Goal: Information Seeking & Learning: Learn about a topic

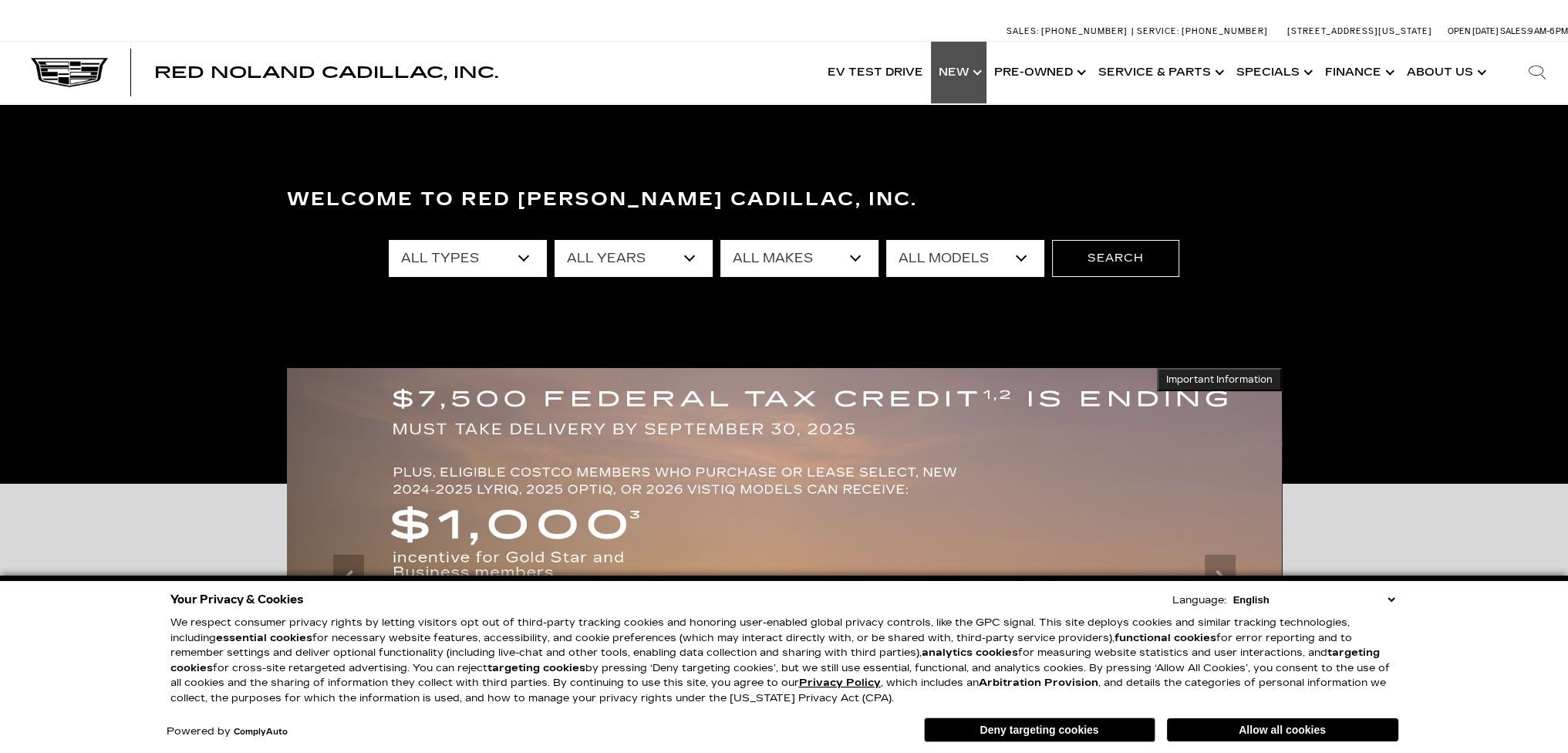
click at [975, 64] on link "Show New" at bounding box center [959, 73] width 56 height 62
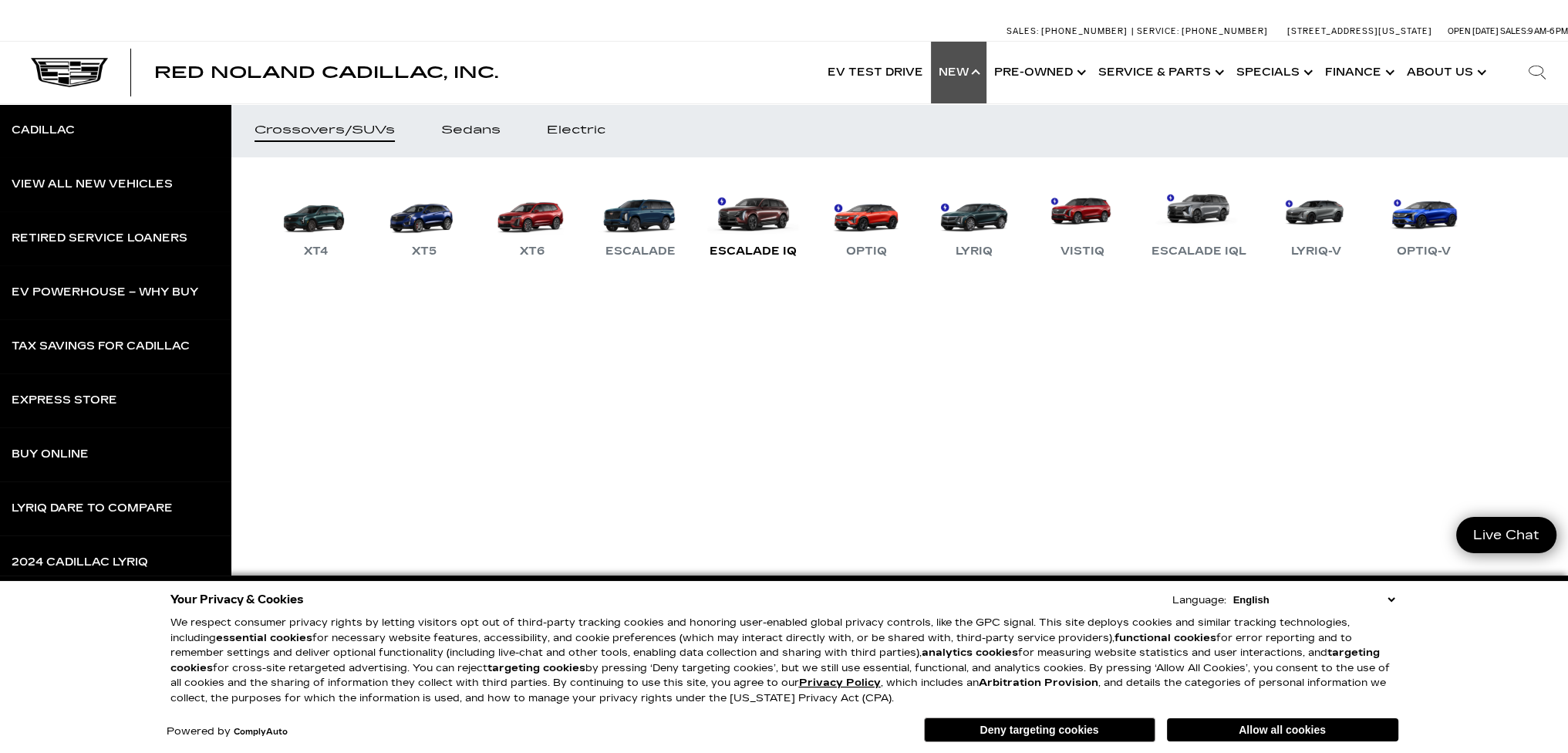
click at [756, 245] on div "Escalade IQ" at bounding box center [753, 251] width 102 height 18
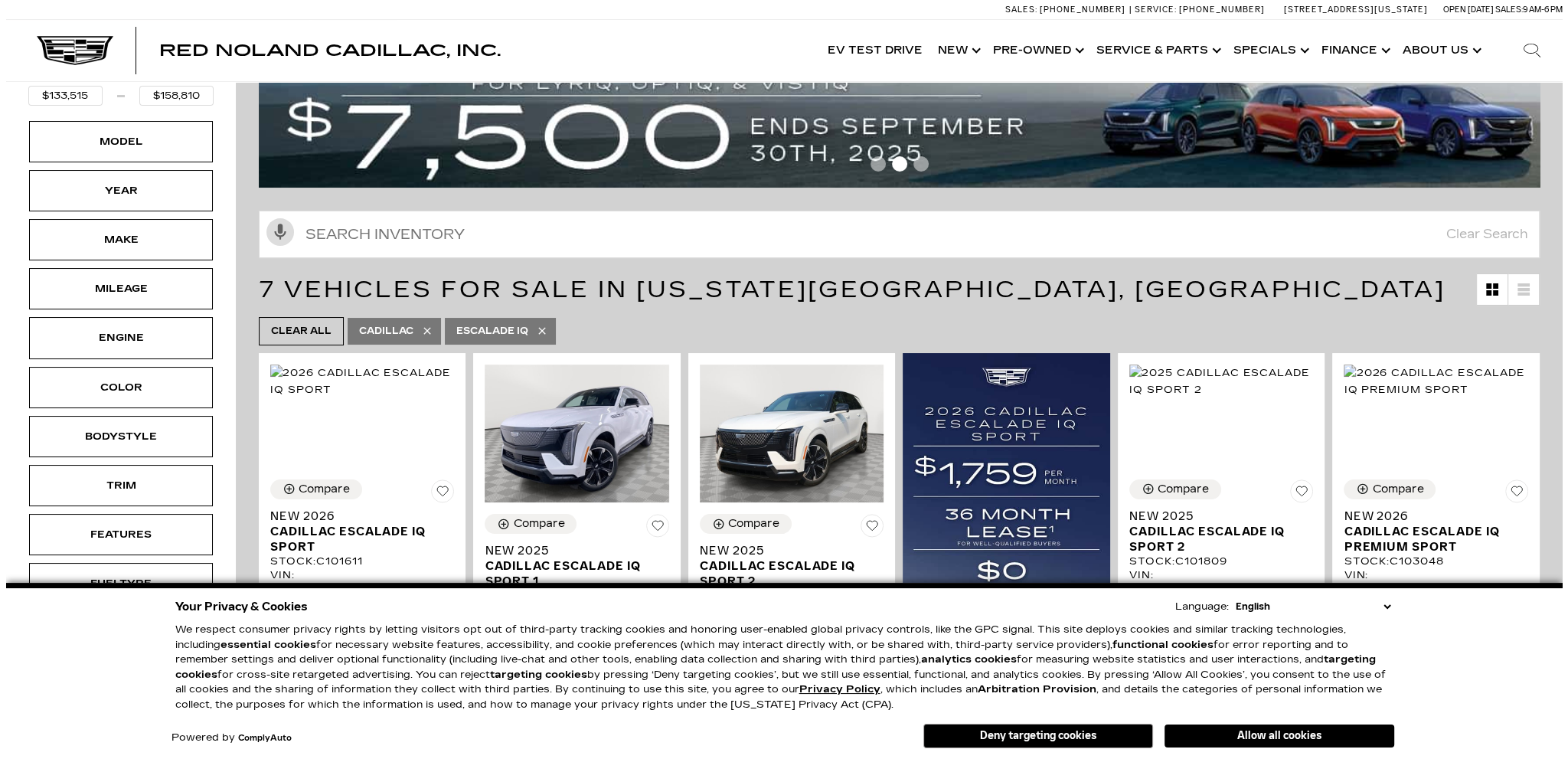
scroll to position [154, 0]
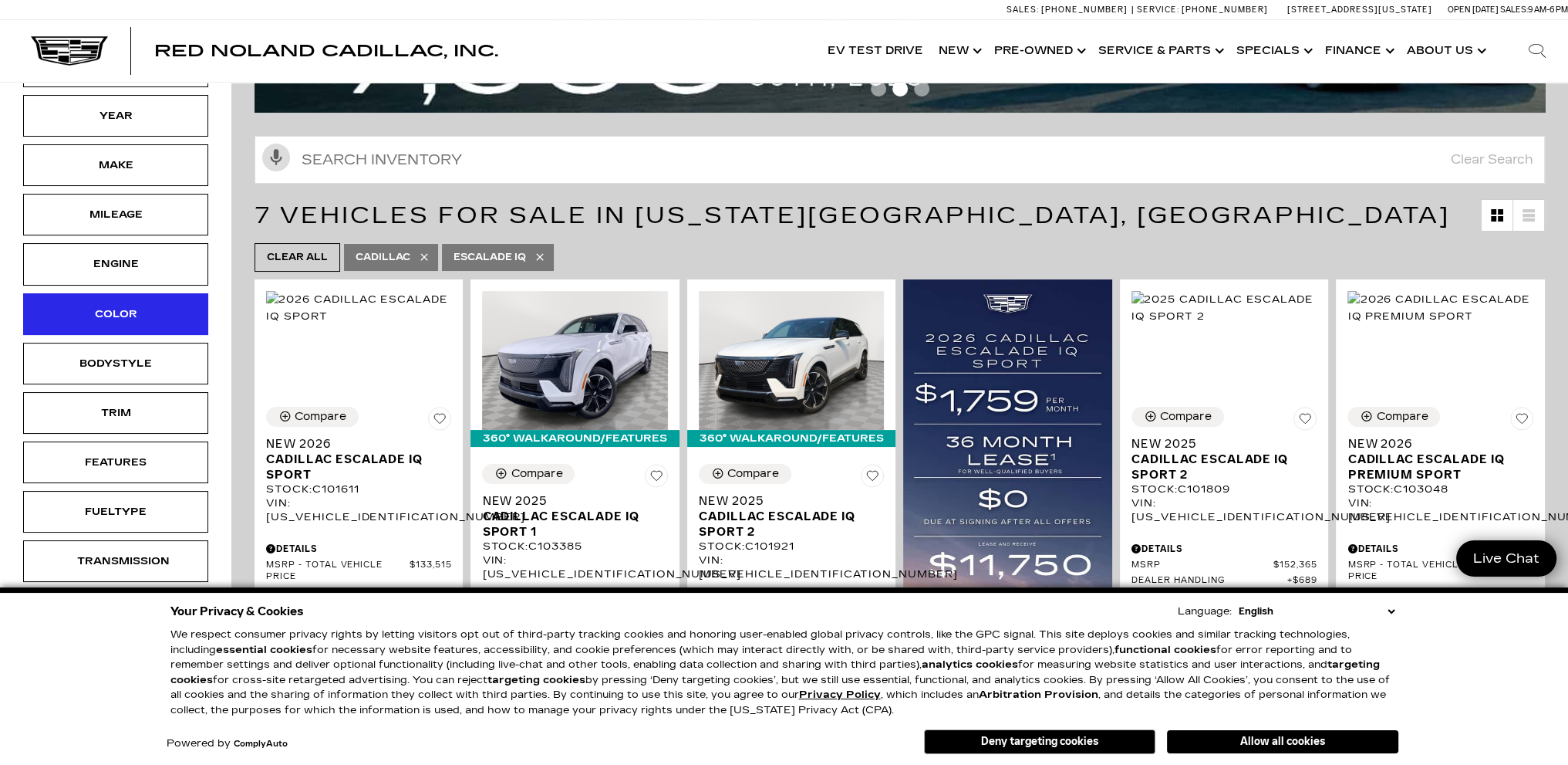
click at [136, 316] on div "Color" at bounding box center [115, 314] width 77 height 17
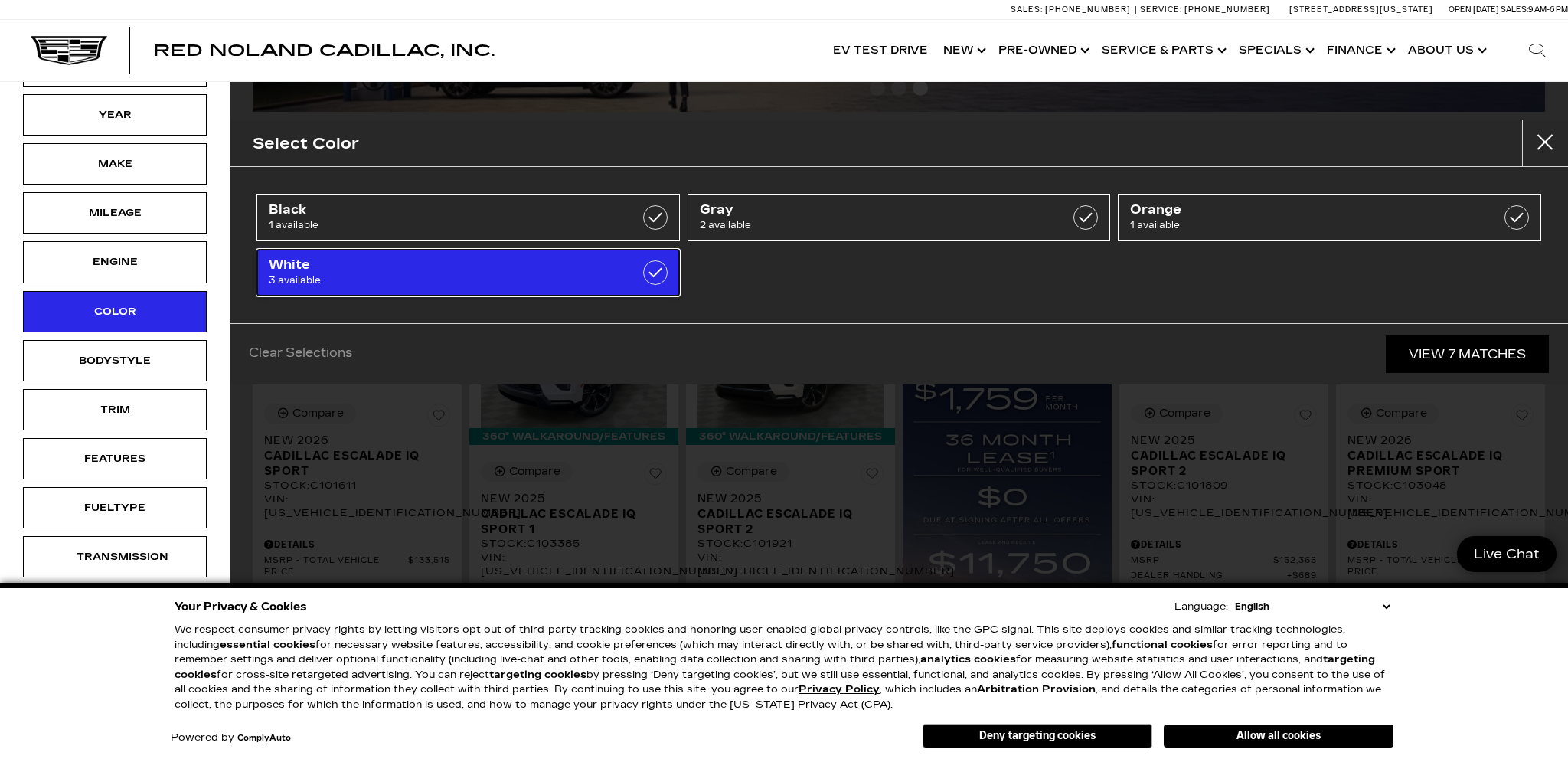
click at [506, 270] on span "White" at bounding box center [438, 265] width 339 height 16
type input "$152,279"
checkbox input "true"
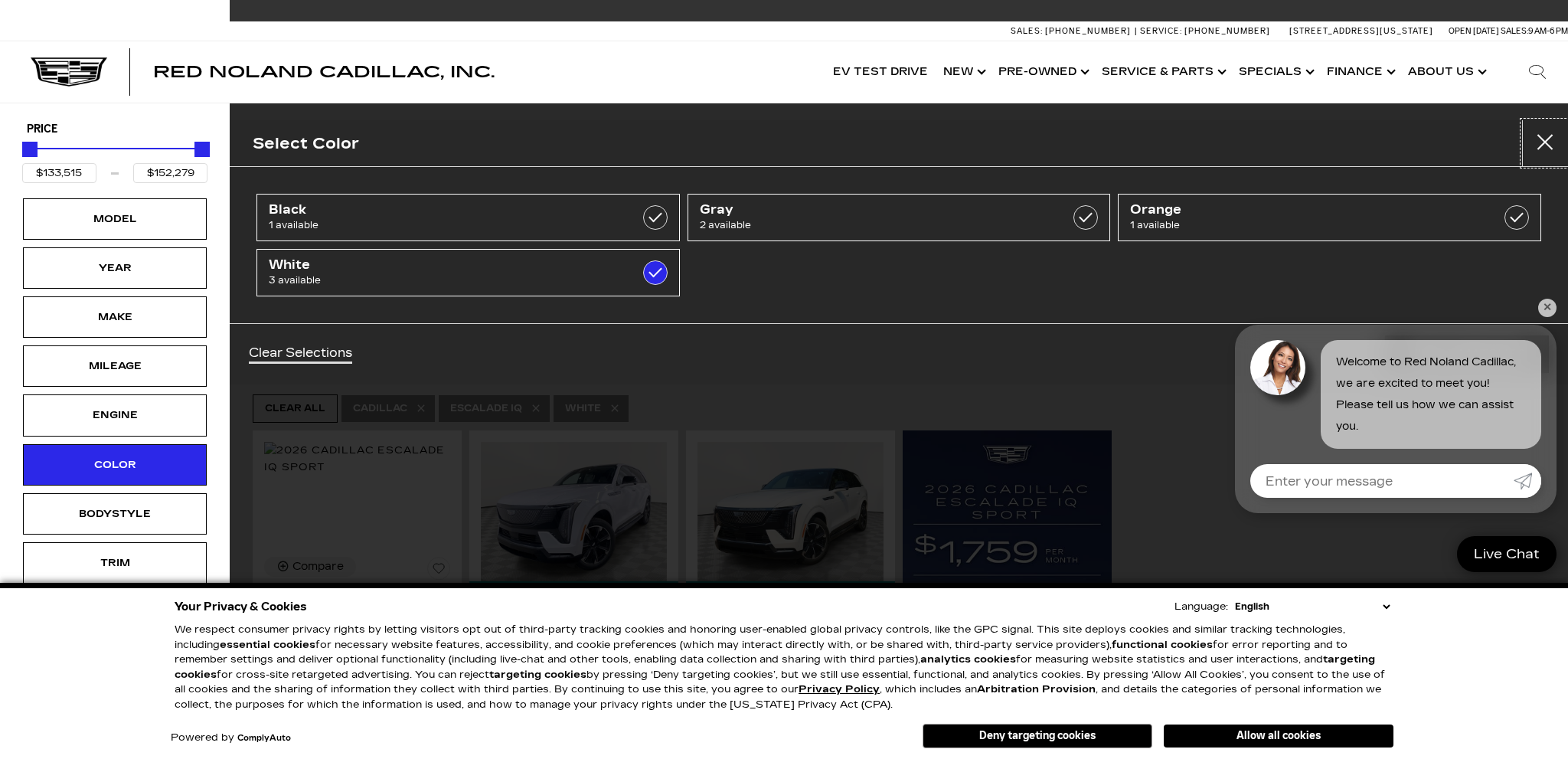
click at [1541, 137] on button "close" at bounding box center [1545, 143] width 46 height 46
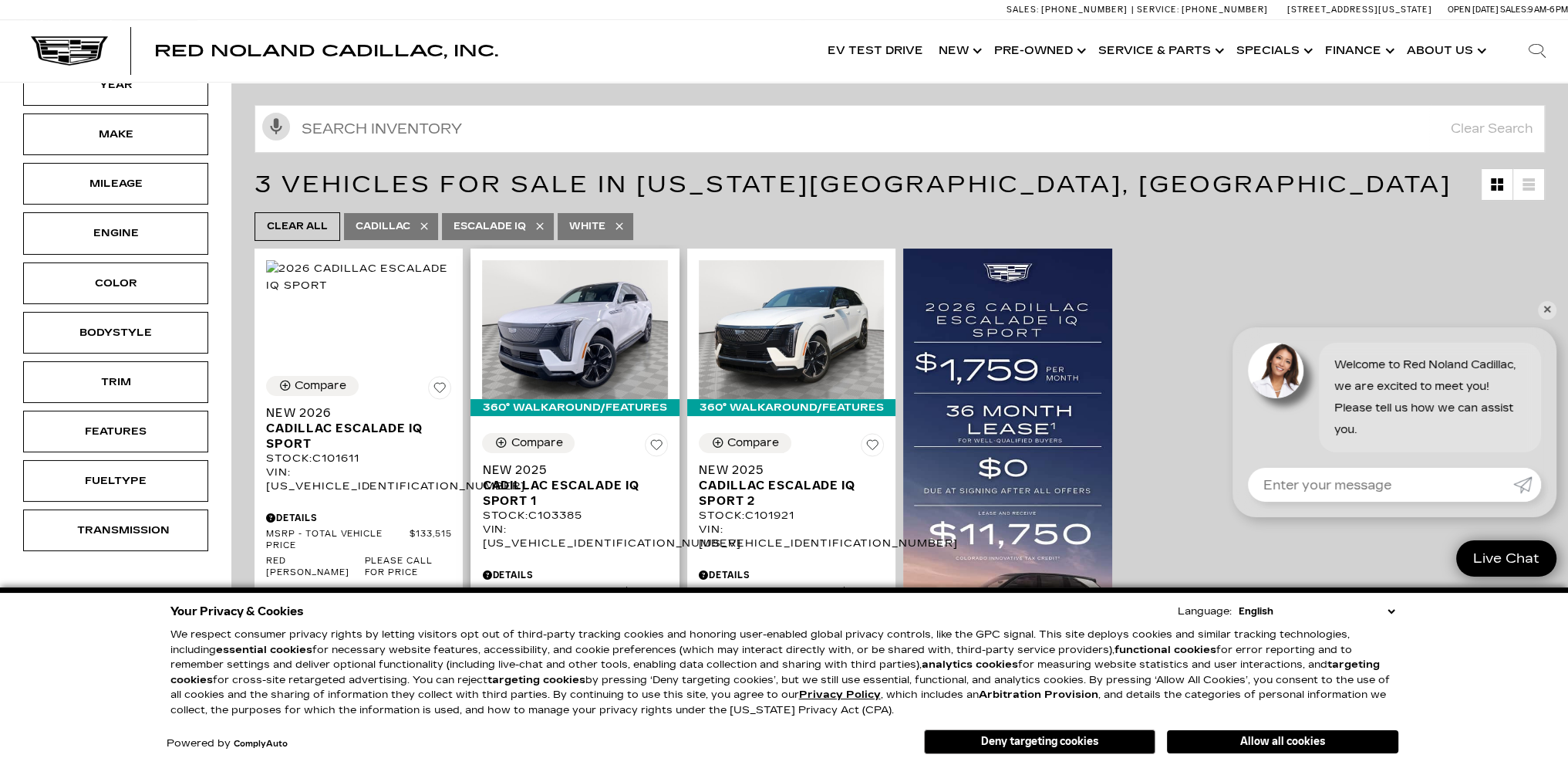
scroll to position [232, 0]
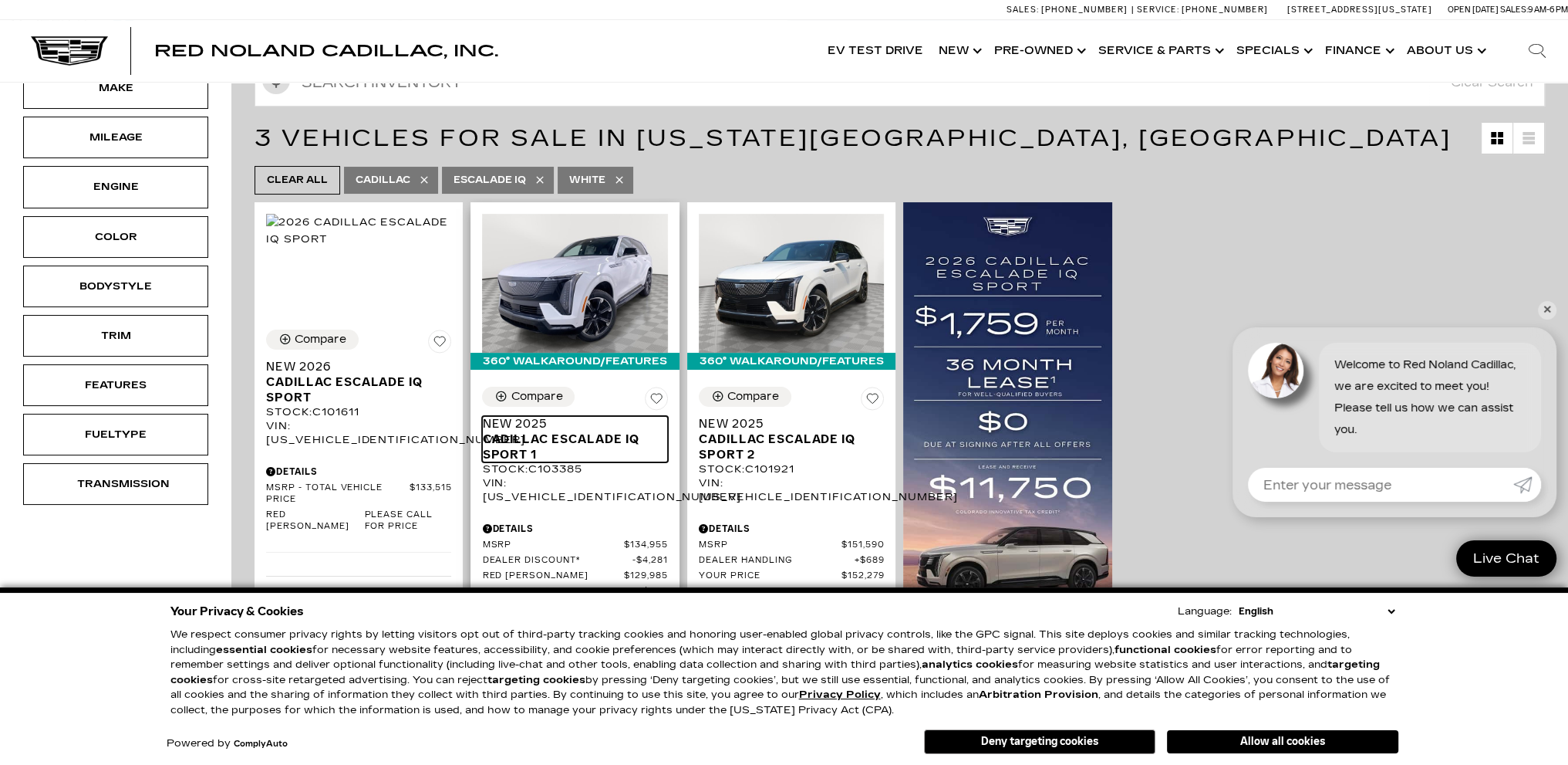
click at [552, 440] on span "Cadillac ESCALADE IQ Sport 1" at bounding box center [569, 446] width 174 height 31
